Goal: Task Accomplishment & Management: Manage account settings

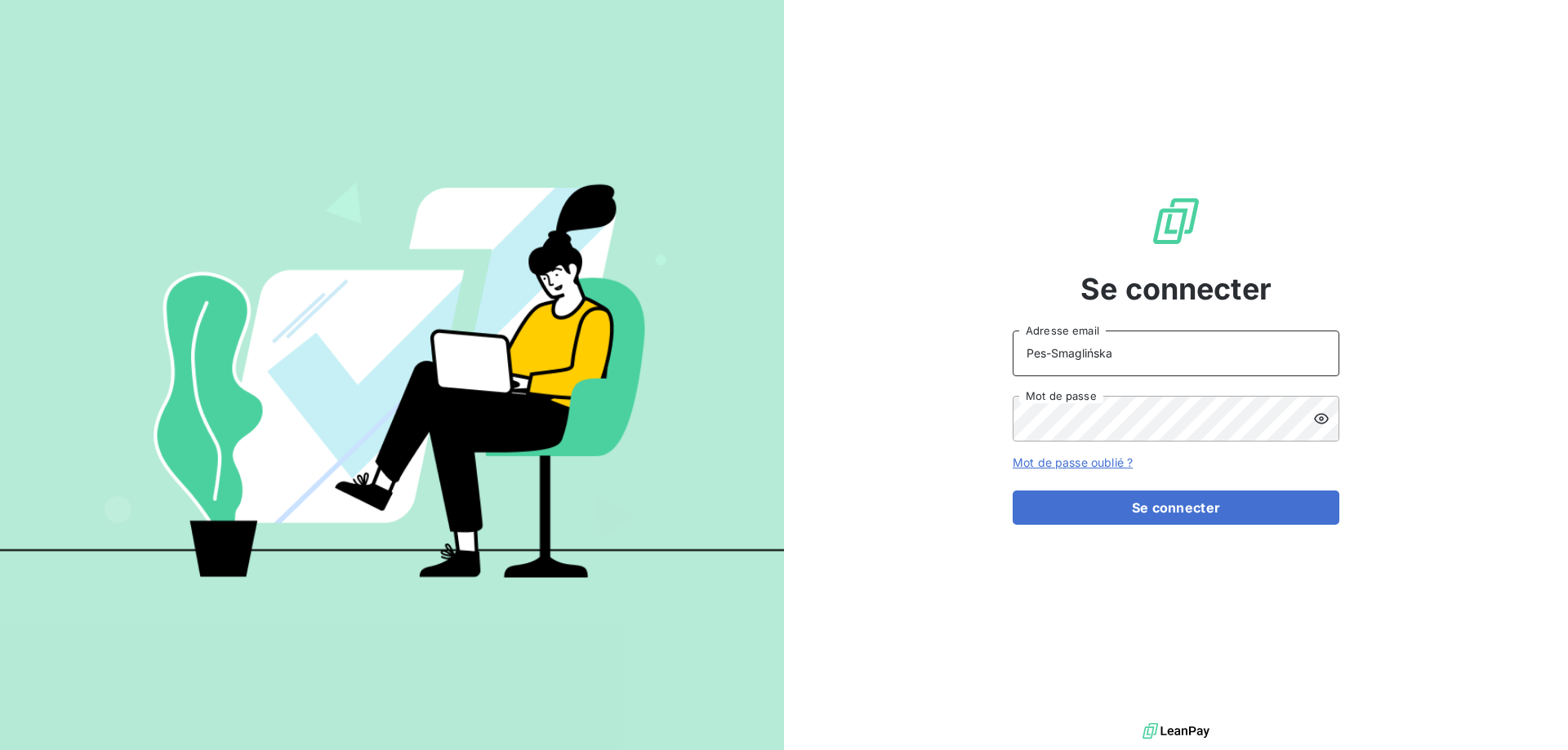
drag, startPoint x: 1172, startPoint y: 358, endPoint x: 863, endPoint y: 370, distance: 309.2
click at [1012, 370] on input "Pes-Smaglińska" at bounding box center [1175, 353] width 327 height 46
type input "[EMAIL_ADDRESS][DOMAIN_NAME]"
click at [1322, 426] on icon at bounding box center [1321, 419] width 17 height 17
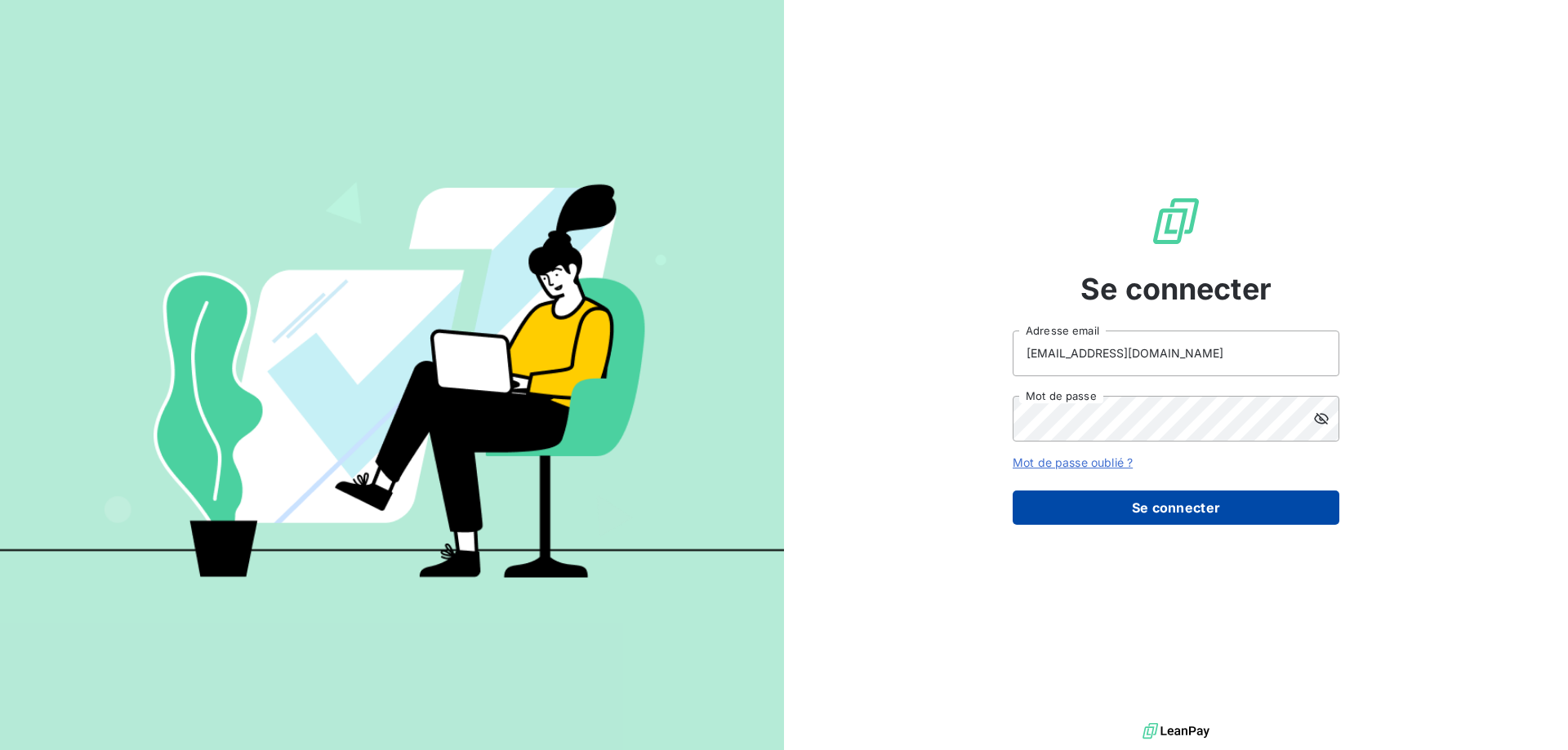
click at [1164, 514] on button "Se connecter" at bounding box center [1175, 507] width 327 height 34
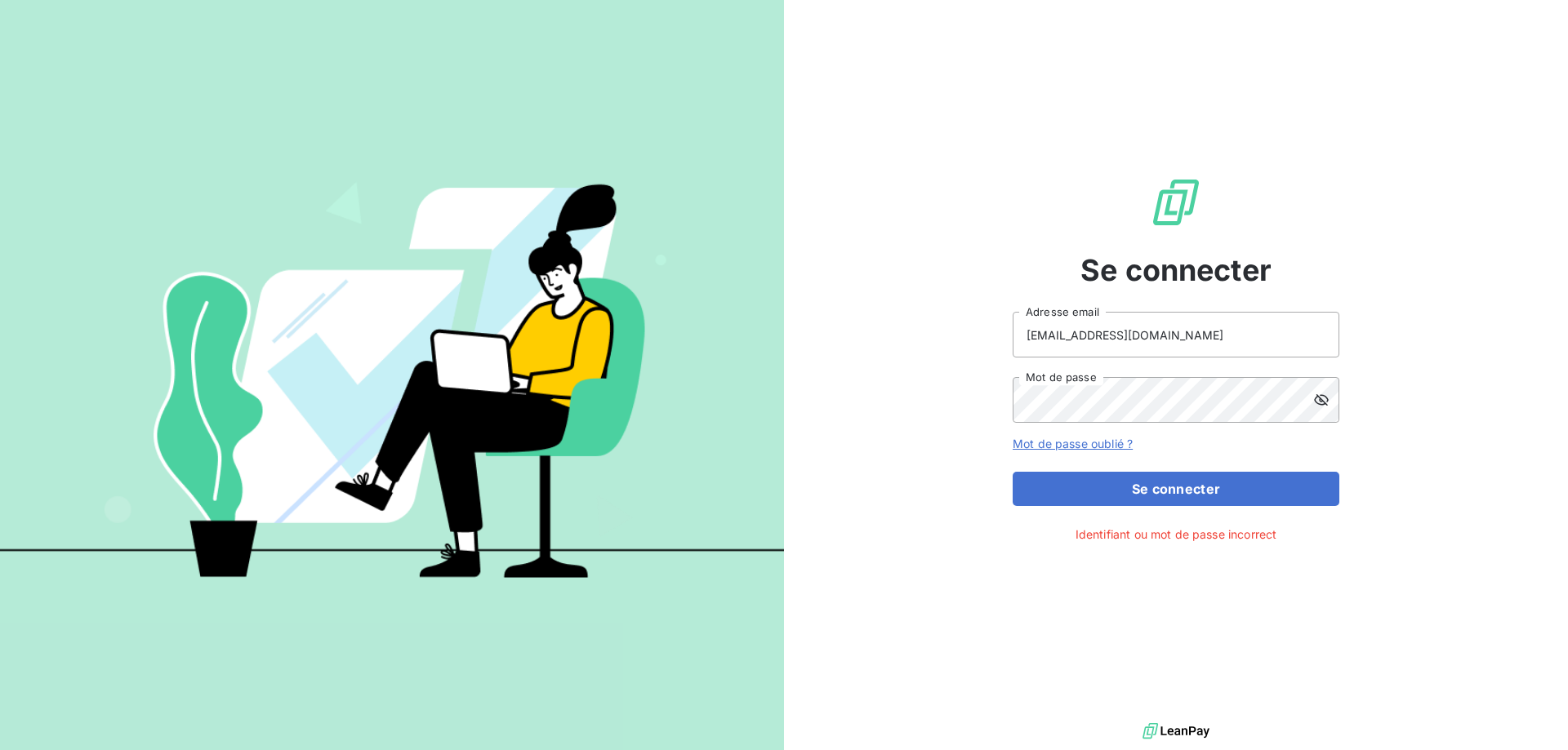
click at [1057, 443] on link "Mot de passe oublié ?" at bounding box center [1072, 443] width 120 height 14
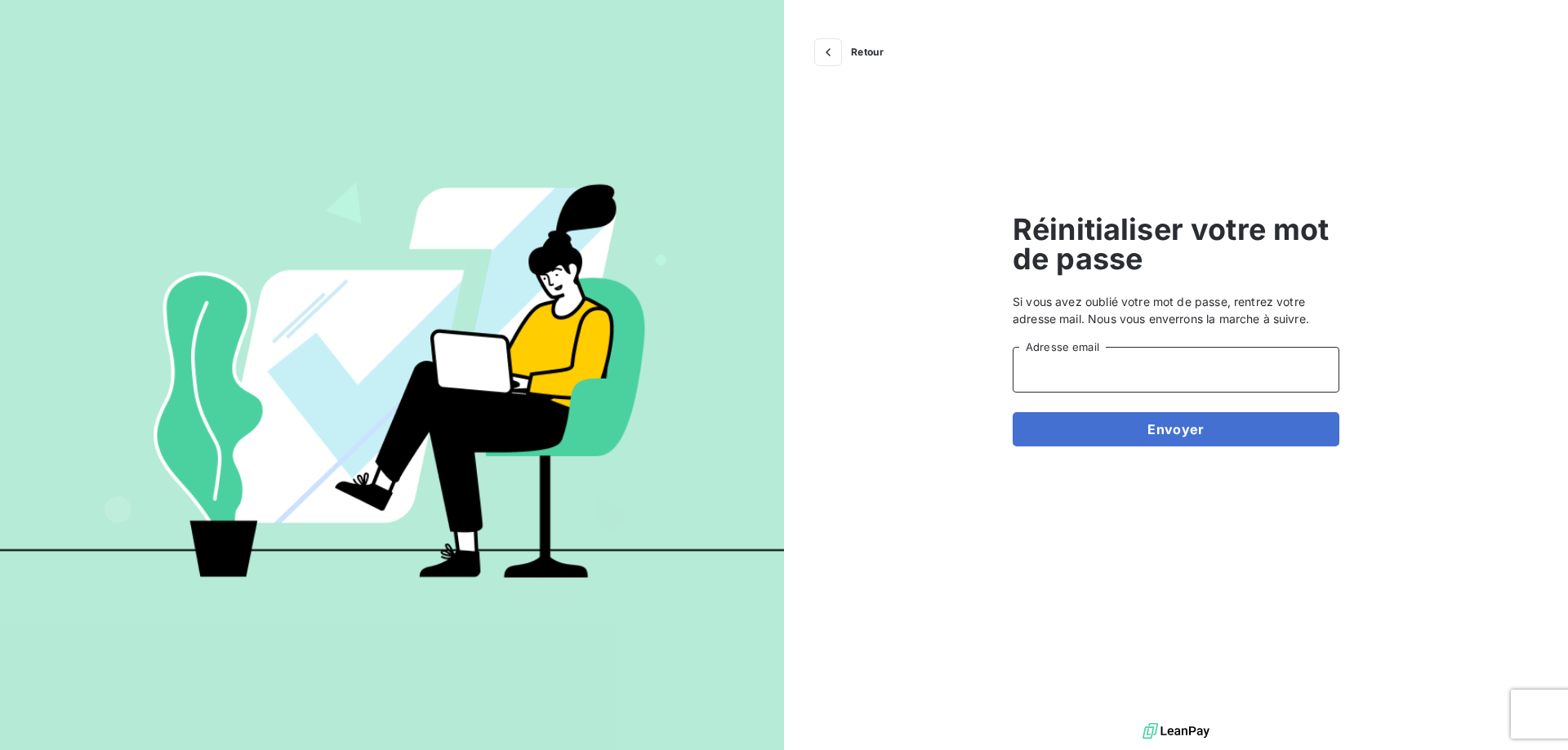
click at [1130, 376] on input "Adresse email" at bounding box center [1175, 369] width 327 height 46
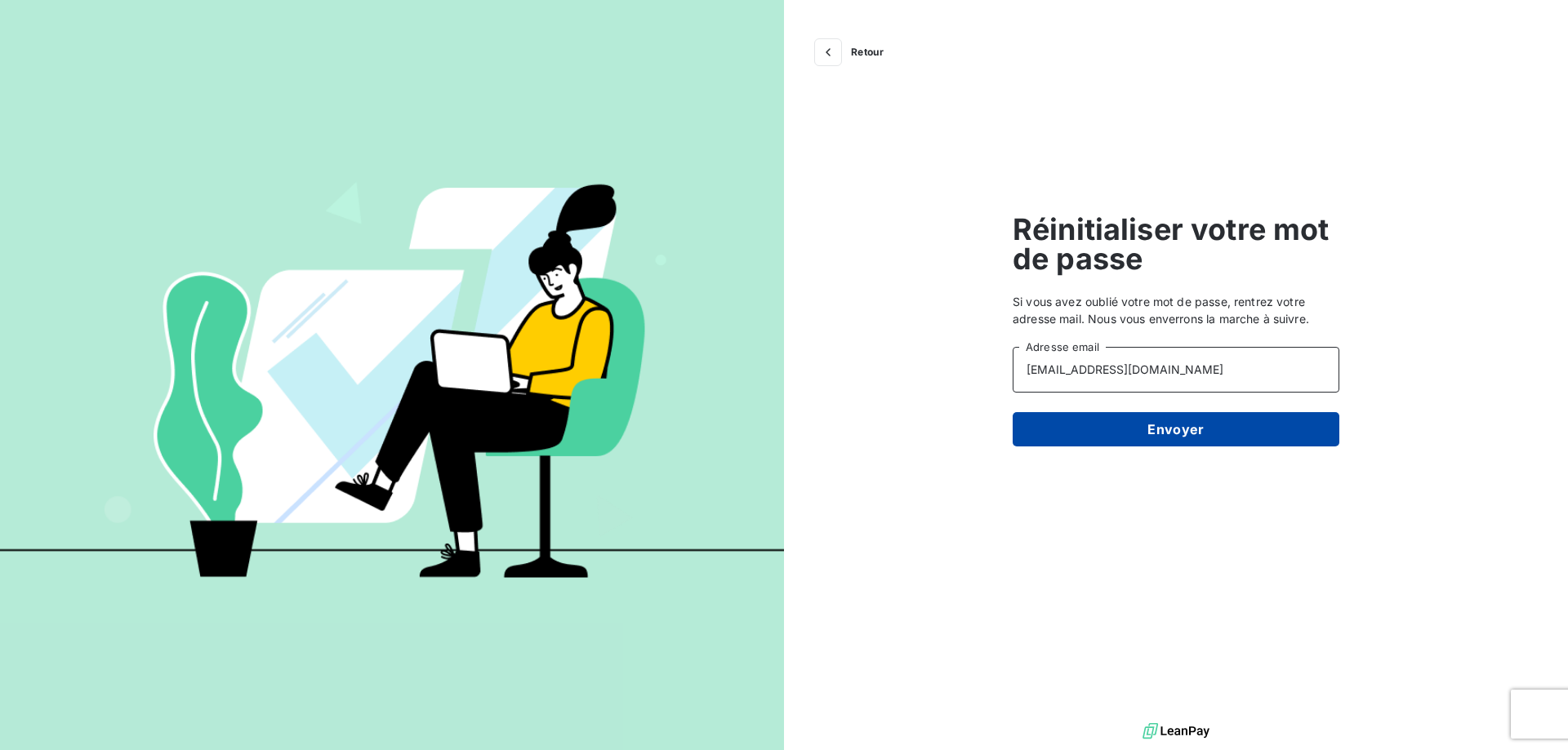
type input "[EMAIL_ADDRESS][DOMAIN_NAME]"
click at [1186, 422] on button "Envoyer" at bounding box center [1175, 429] width 327 height 34
